Goal: Task Accomplishment & Management: Manage account settings

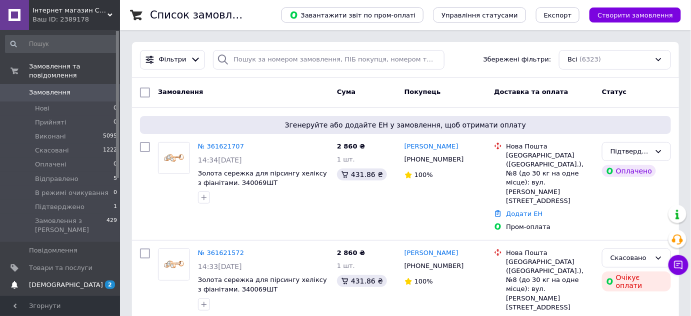
drag, startPoint x: 42, startPoint y: 251, endPoint x: 77, endPoint y: 256, distance: 35.8
click at [42, 264] on span "Товари та послуги" at bounding box center [61, 268] width 64 height 9
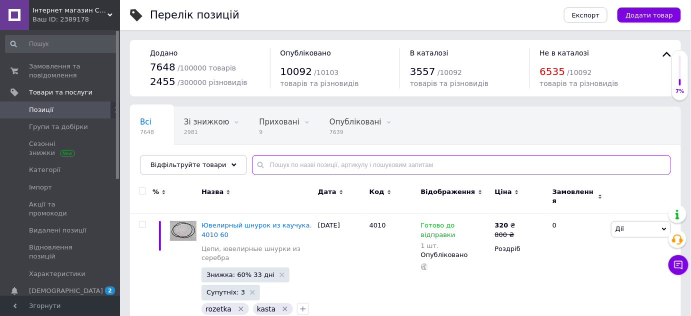
click at [300, 166] on input "text" at bounding box center [461, 165] width 419 height 20
paste input "2330"
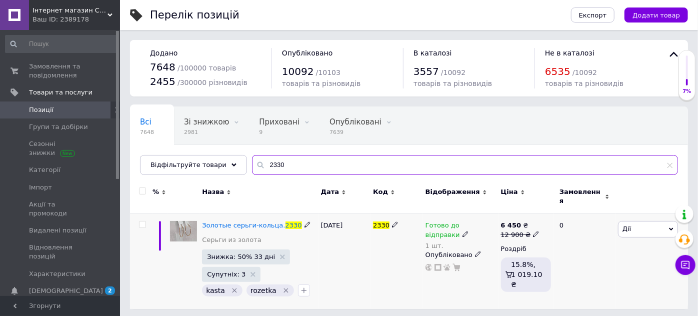
type input "2330"
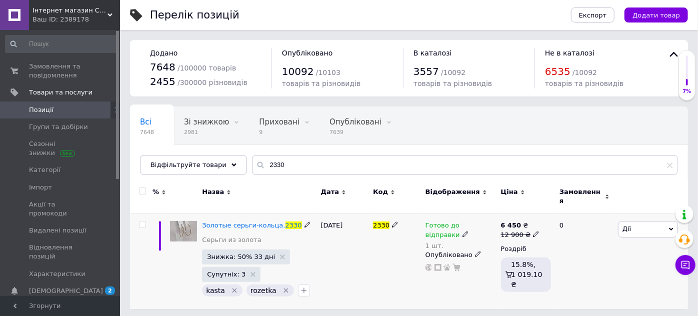
click at [453, 222] on span "Готово до відправки" at bounding box center [443, 232] width 35 height 20
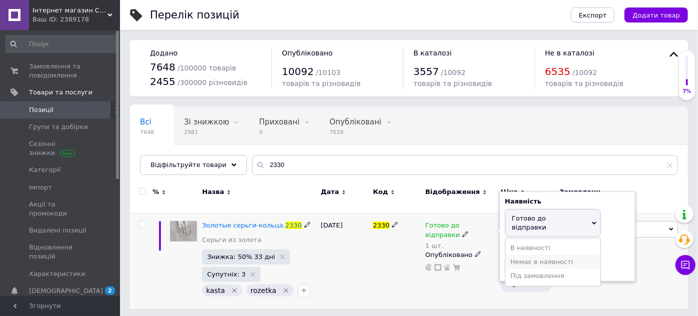
click at [539, 255] on li "Немає в наявності" at bounding box center [553, 262] width 95 height 14
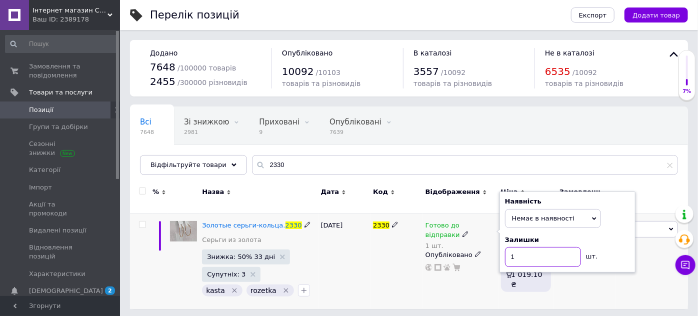
click at [539, 247] on input "1" at bounding box center [543, 257] width 76 height 20
type input "0"
click at [348, 229] on div "10.09.2025" at bounding box center [345, 262] width 53 height 96
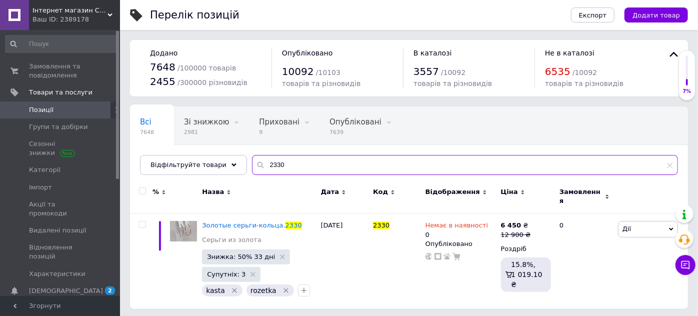
click at [274, 165] on input "2330" at bounding box center [465, 165] width 426 height 20
paste input "9509"
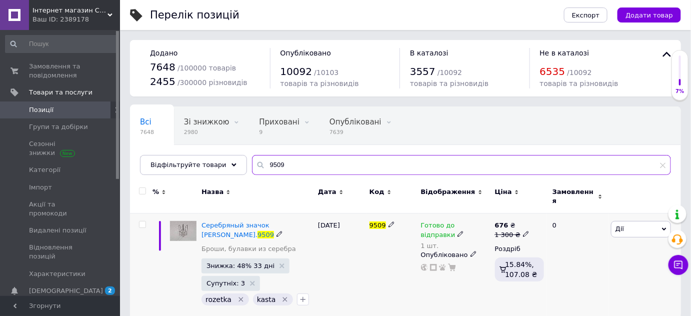
type input "9509"
click at [456, 222] on span "Готово до відправки" at bounding box center [438, 232] width 35 height 20
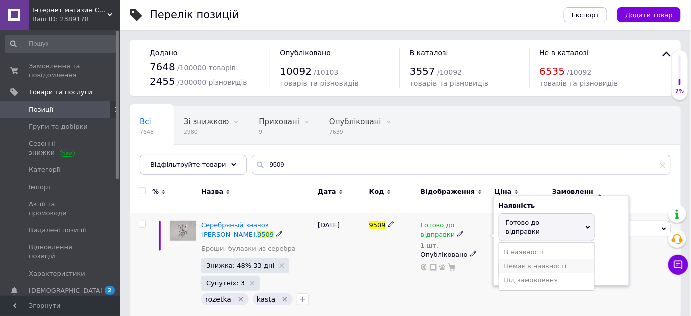
click at [547, 260] on li "Немає в наявності" at bounding box center [547, 267] width 95 height 14
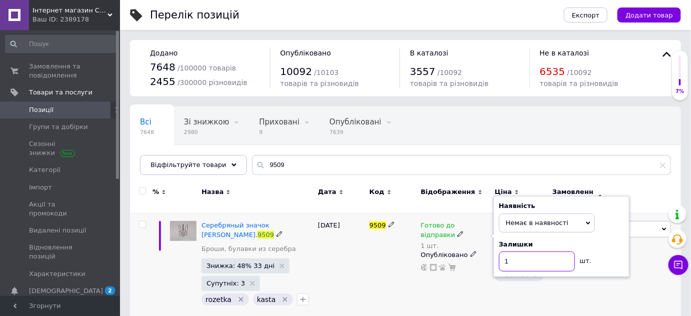
click at [547, 254] on input "1" at bounding box center [537, 262] width 76 height 20
type input "0"
click at [359, 269] on div "28.05.2025" at bounding box center [342, 266] width 52 height 105
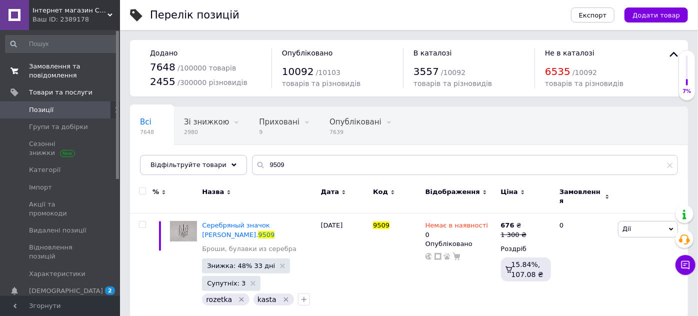
click at [60, 67] on span "Замовлення та повідомлення" at bounding box center [61, 71] width 64 height 18
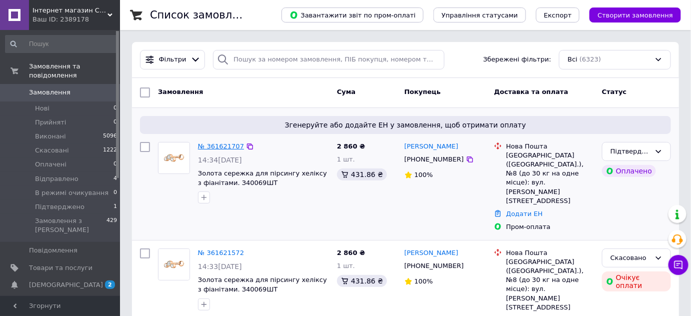
click at [232, 149] on link "№ 361621707" at bounding box center [221, 147] width 46 height 8
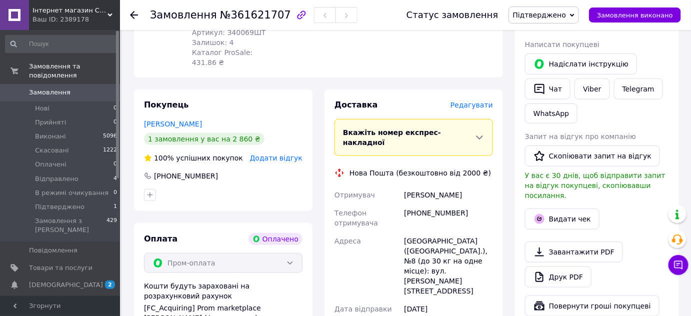
scroll to position [303, 0]
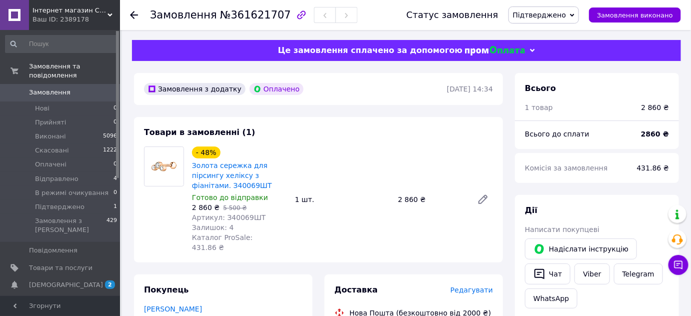
scroll to position [152, 0]
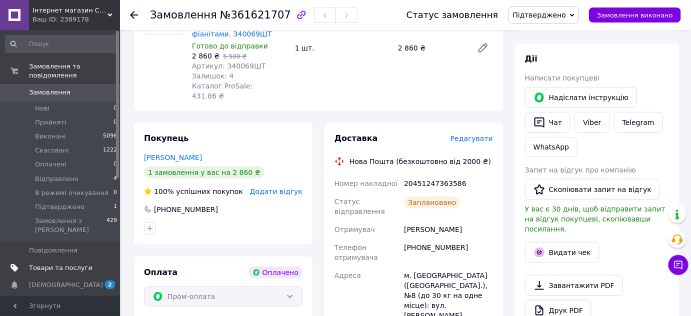
click at [42, 264] on span "Товари та послуги" at bounding box center [61, 268] width 64 height 9
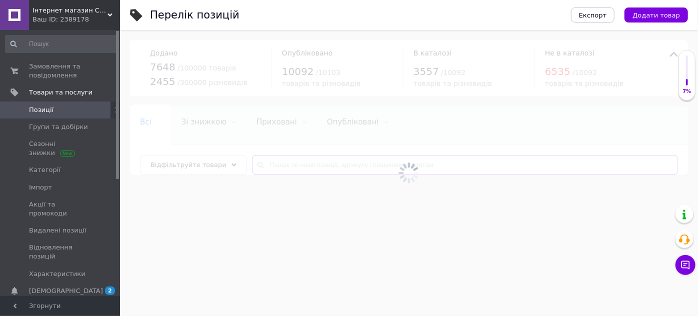
click at [266, 163] on input "text" at bounding box center [465, 165] width 426 height 20
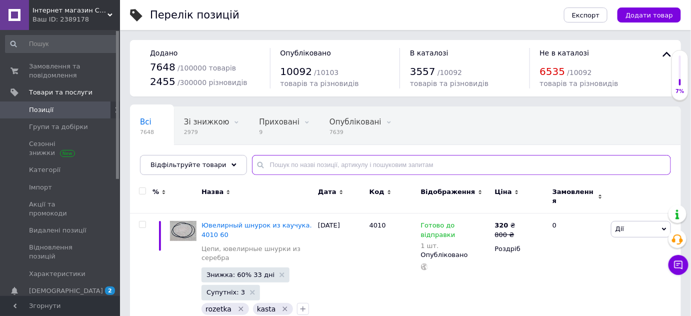
paste input "1009"
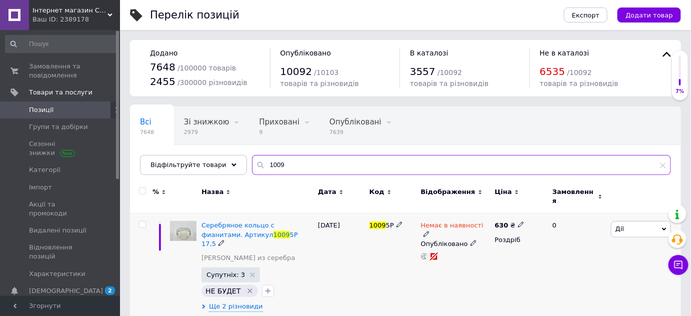
scroll to position [152, 0]
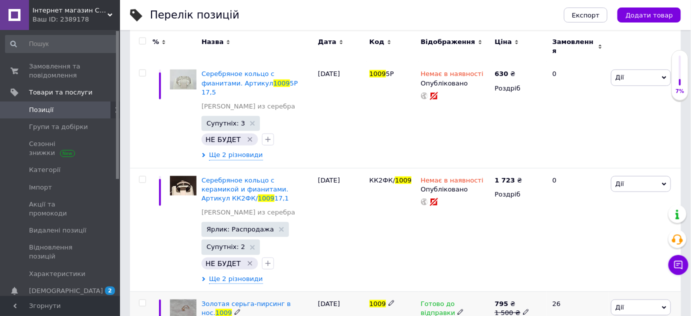
type input "1009"
click at [456, 300] on span "Готово до відправки" at bounding box center [438, 310] width 35 height 20
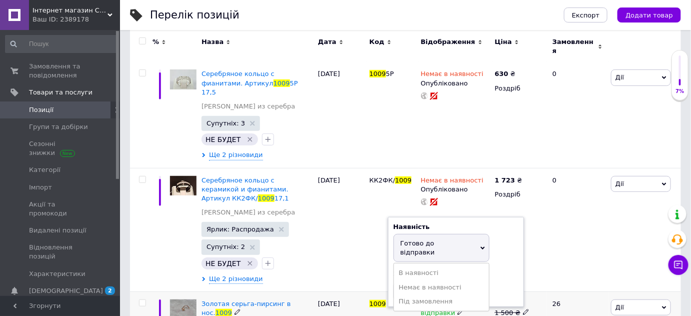
click at [435, 240] on span "Готово до відправки" at bounding box center [418, 248] width 35 height 17
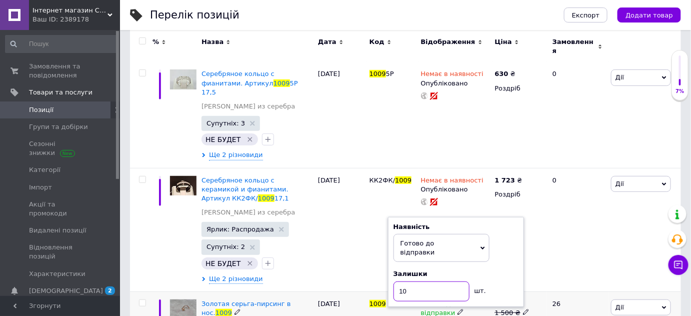
click at [414, 282] on input "10" at bounding box center [432, 292] width 76 height 20
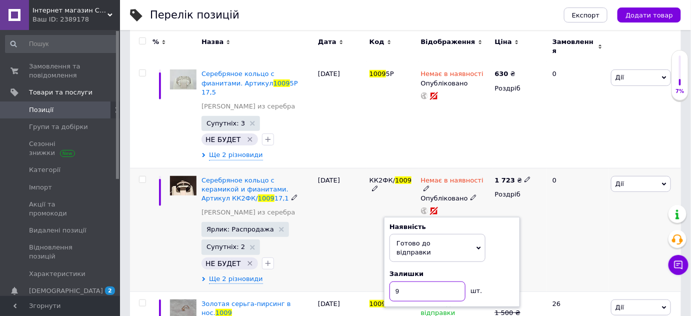
type input "9"
click at [344, 248] on div "28.05.2025" at bounding box center [342, 230] width 52 height 124
